Goal: Task Accomplishment & Management: Check status

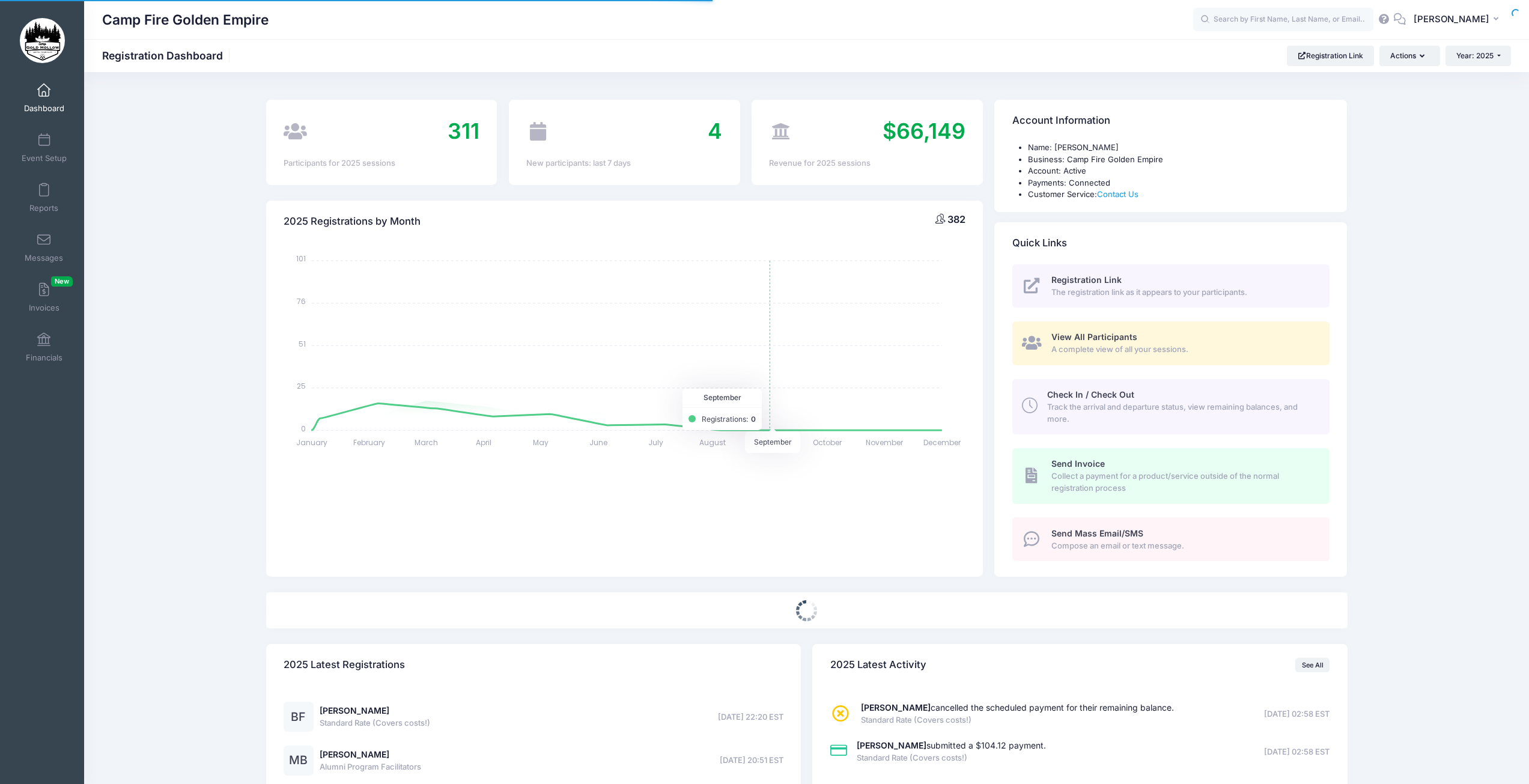
select select
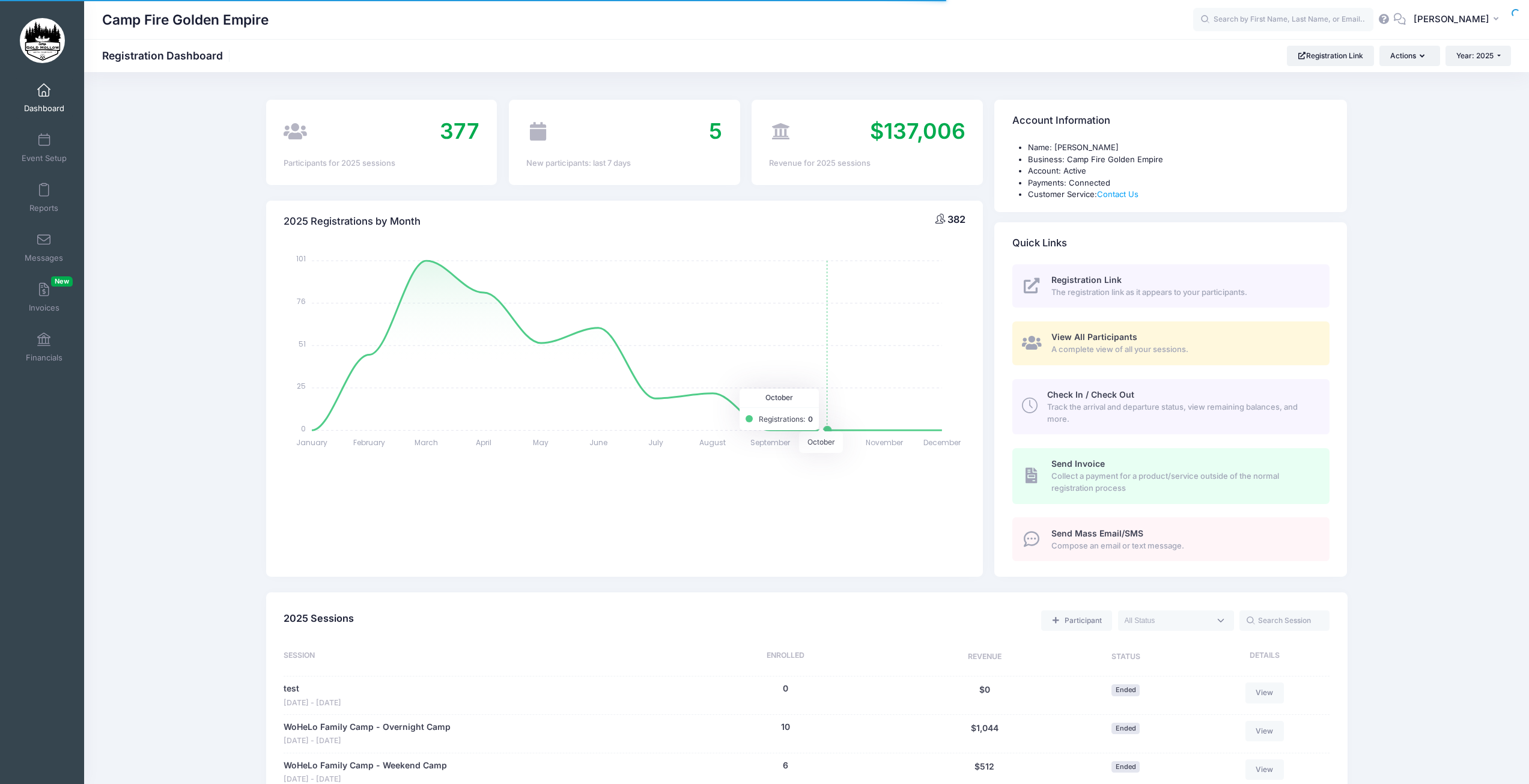
click at [1081, 341] on span "View All Participants" at bounding box center [1095, 337] width 86 height 10
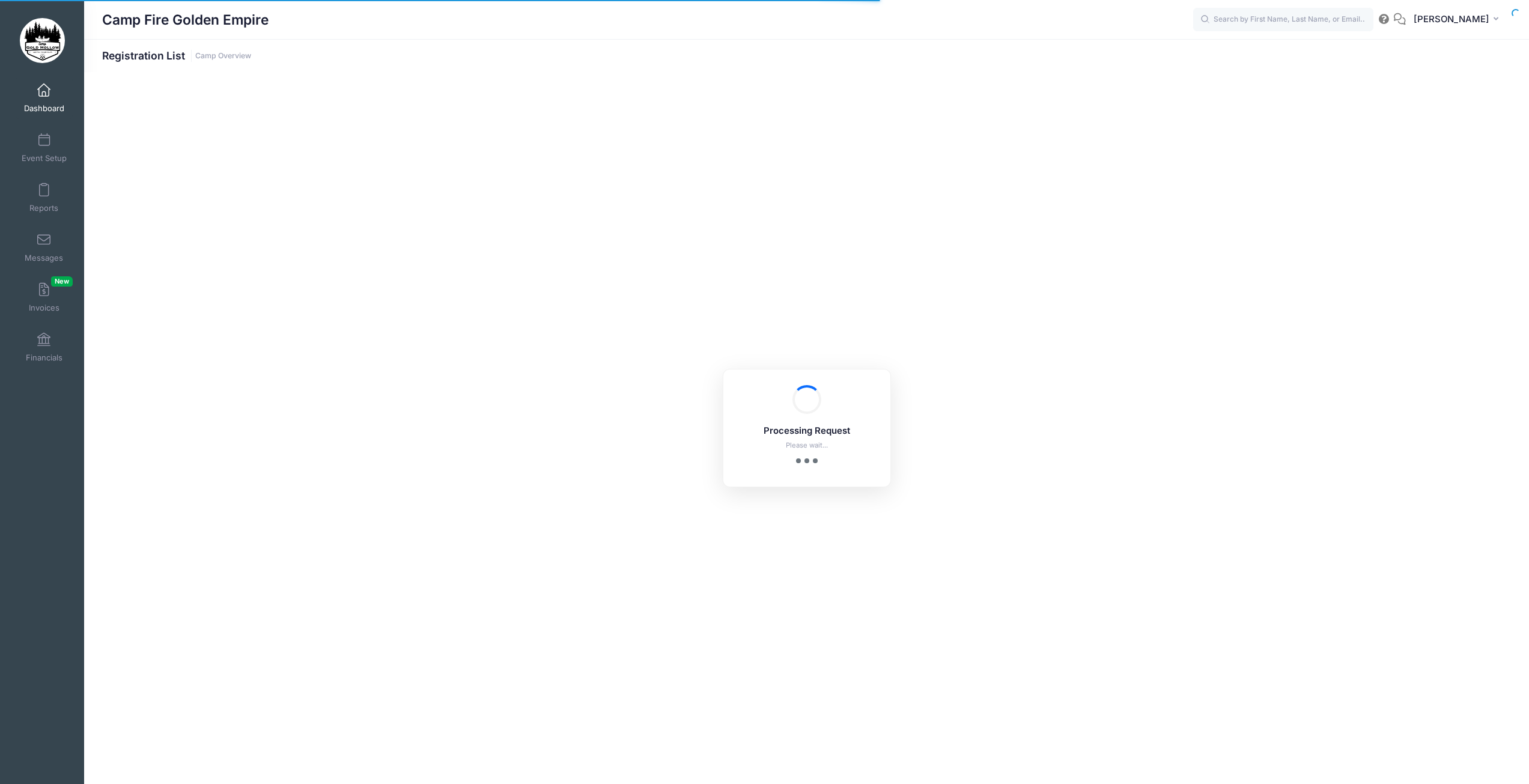
select select "10"
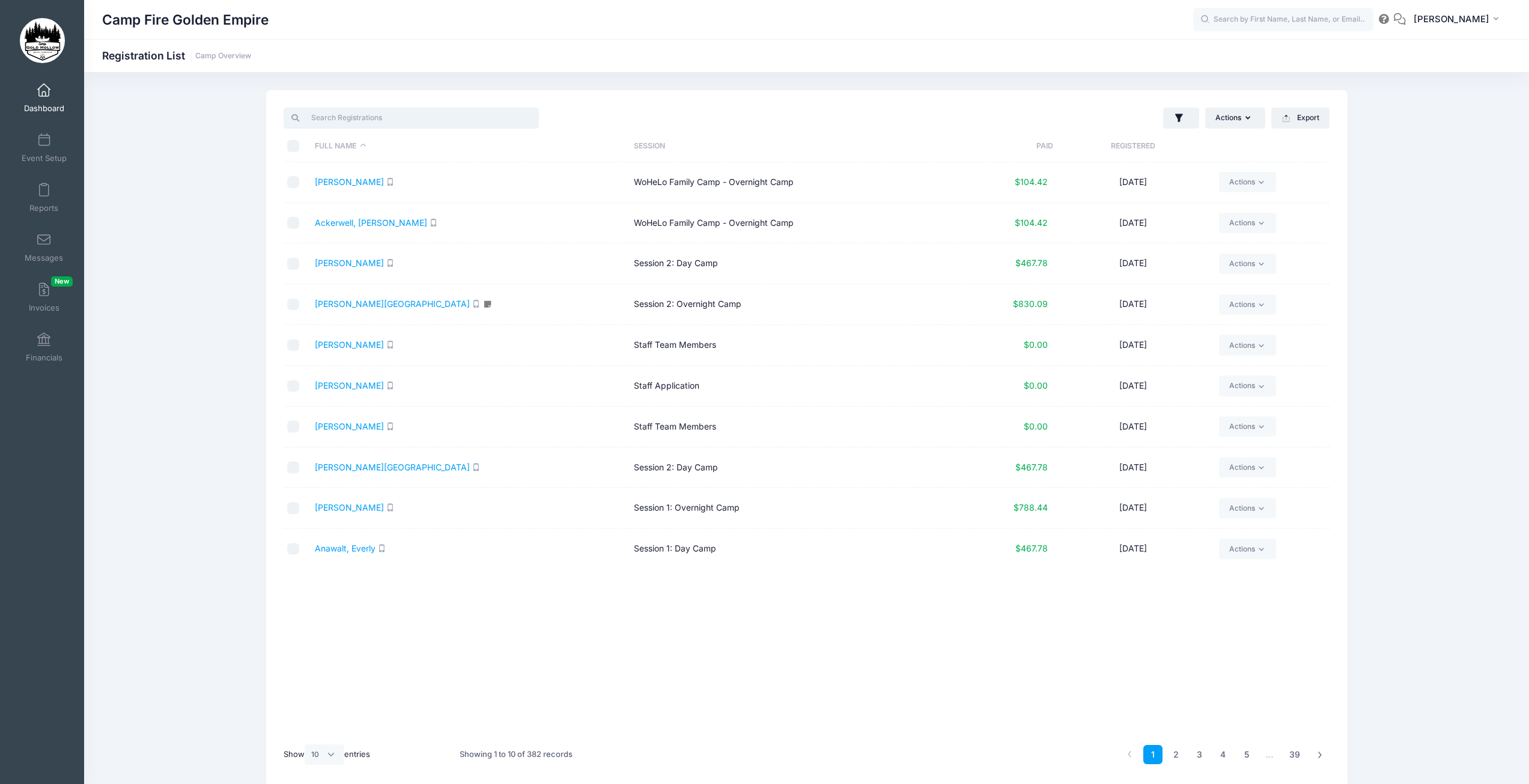
click at [394, 118] on input "search" at bounding box center [412, 118] width 256 height 21
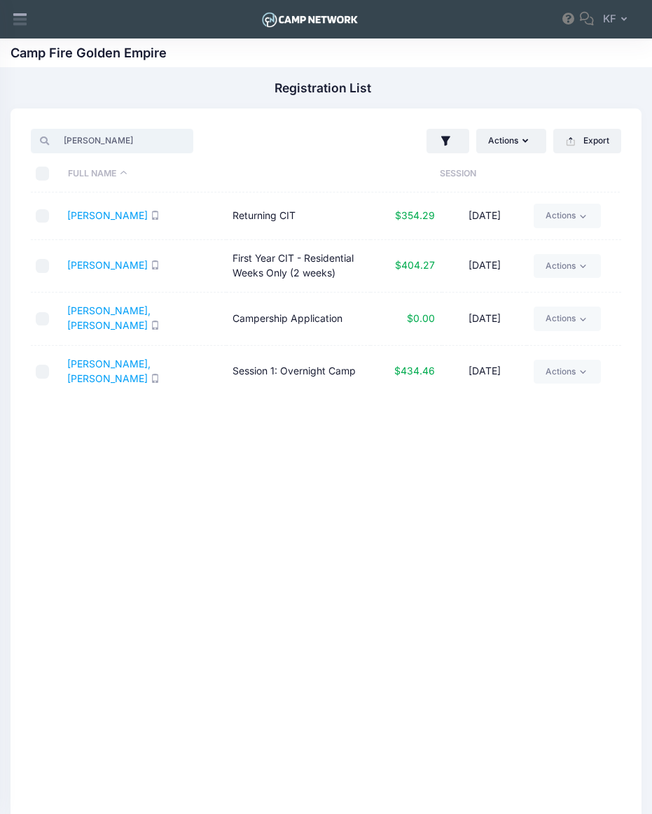
type input "feld"
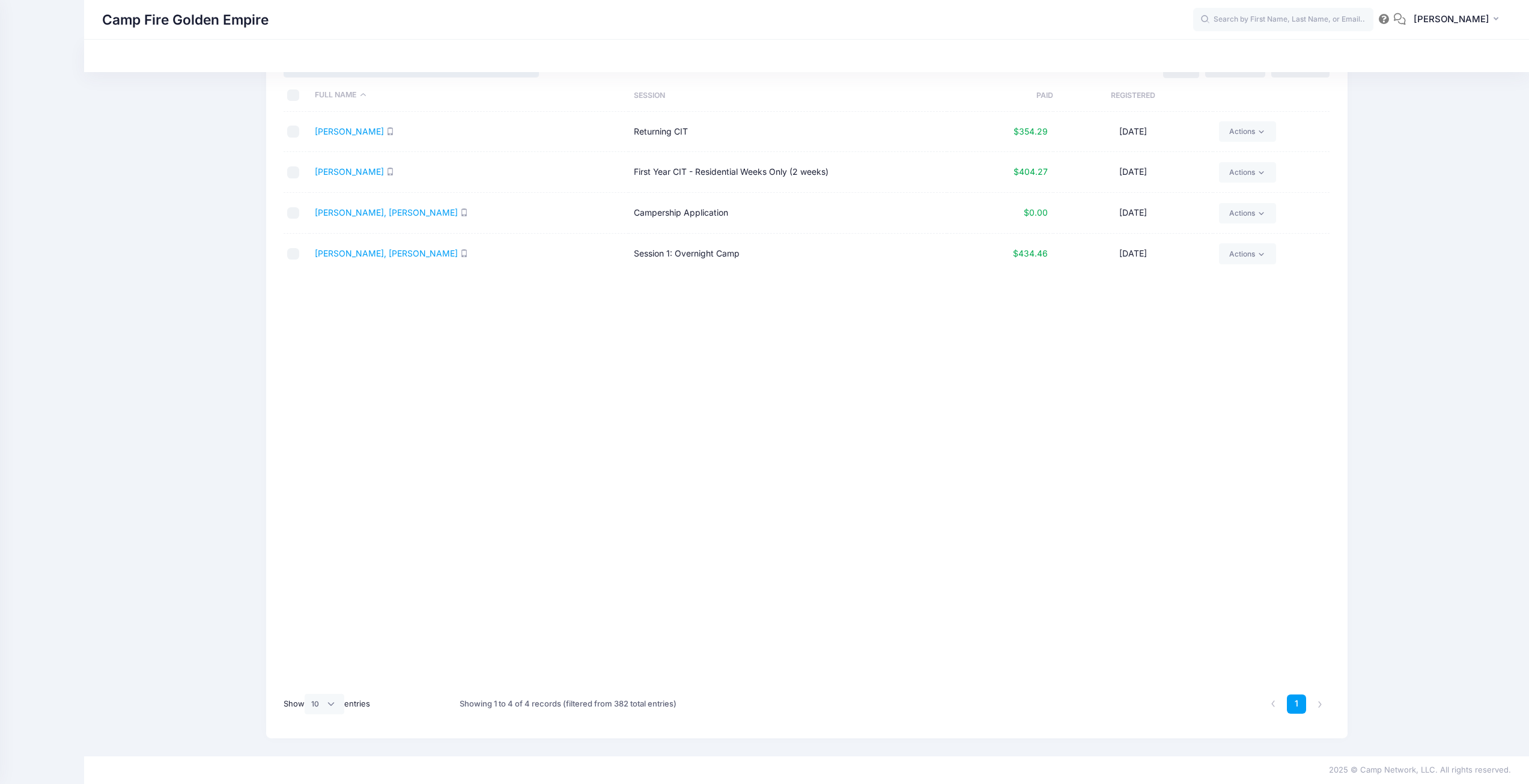
scroll to position [51, 0]
